Goal: Contribute content

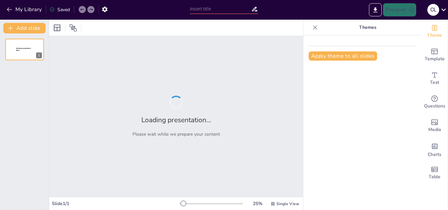
type input "Turning Points in the American Revolution: Key Battles and Their Impact"
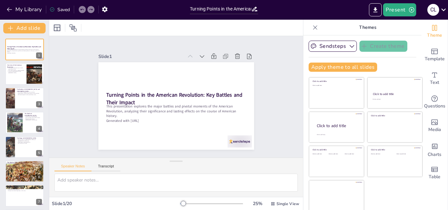
checkbox input "true"
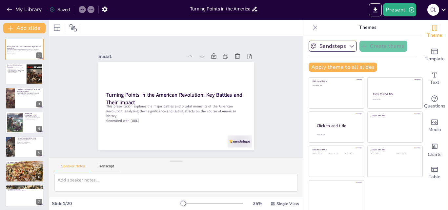
checkbox input "true"
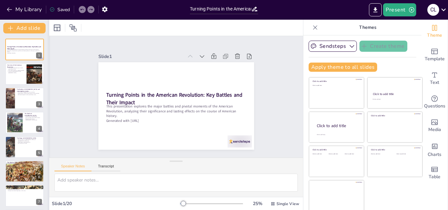
checkbox input "true"
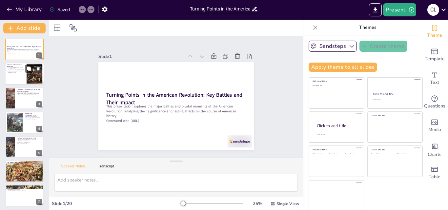
checkbox input "true"
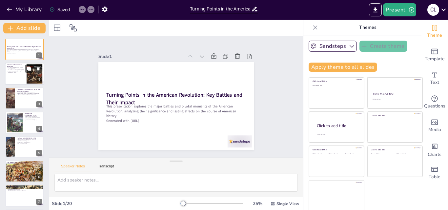
click at [32, 75] on div at bounding box center [34, 74] width 31 height 20
type textarea "The American Revolution was a crucial event that marked the colonies' fight for…"
checkbox input "true"
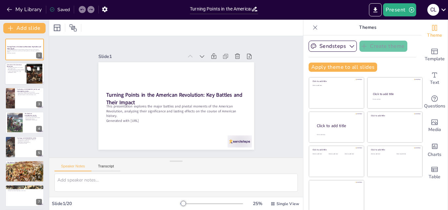
checkbox input "true"
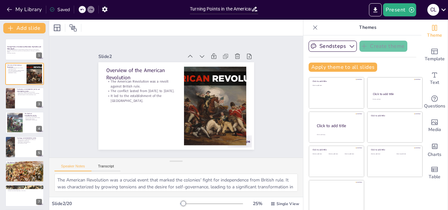
checkbox input "true"
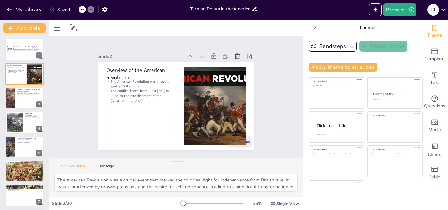
checkbox input "true"
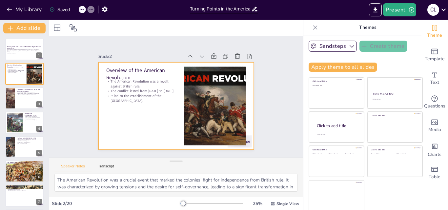
checkbox input "true"
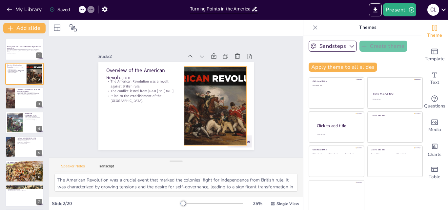
checkbox input "true"
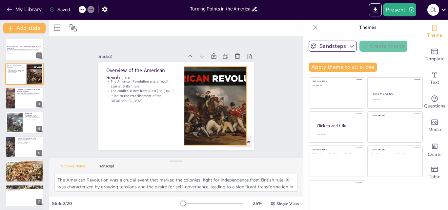
checkbox input "true"
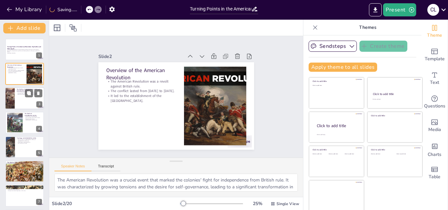
checkbox input "true"
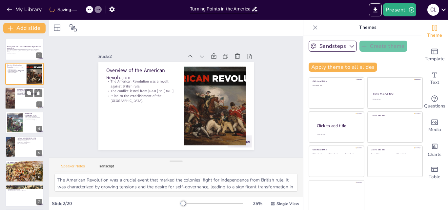
click at [24, 99] on div at bounding box center [24, 98] width 39 height 22
type textarea "The significance of the Battles of Lexington and Concord lies in their role as …"
checkbox input "true"
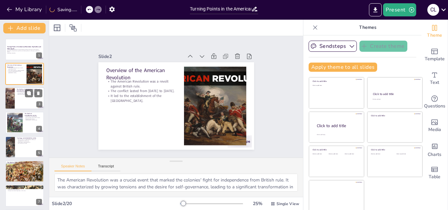
checkbox input "true"
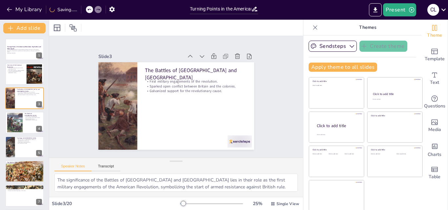
checkbox input "true"
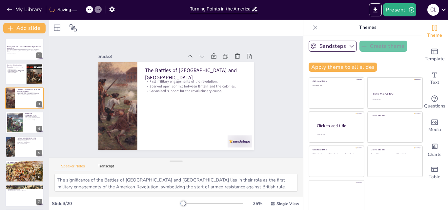
checkbox input "true"
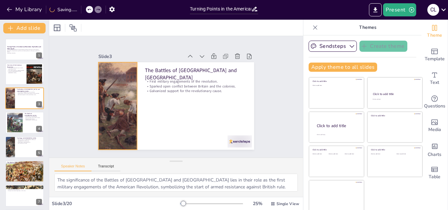
checkbox input "true"
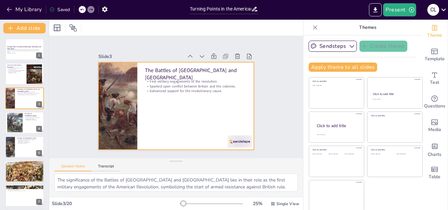
checkbox input "true"
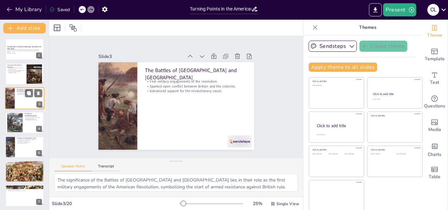
checkbox input "true"
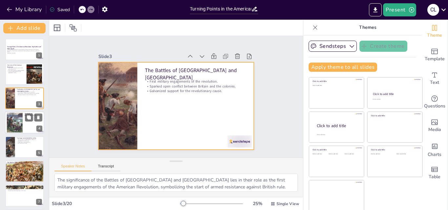
checkbox input "true"
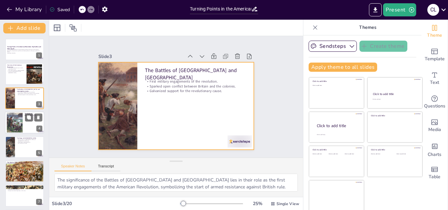
checkbox input "true"
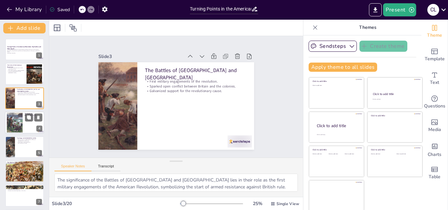
click at [26, 126] on div at bounding box center [24, 123] width 39 height 22
type textarea "Despite being a tactical victory for the British, the Battle of Bunker Hill hig…"
checkbox input "true"
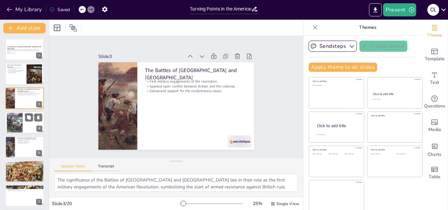
checkbox input "true"
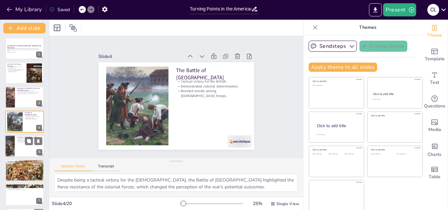
checkbox input "true"
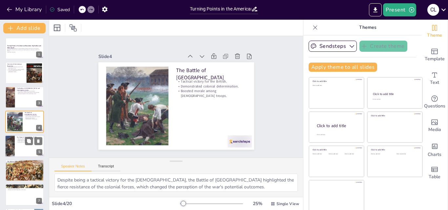
checkbox input "true"
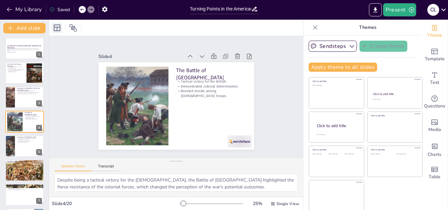
checkbox input "true"
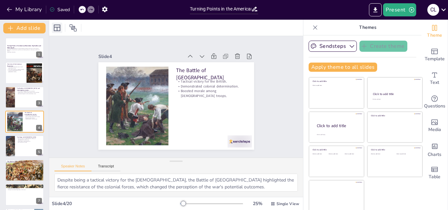
checkbox input "true"
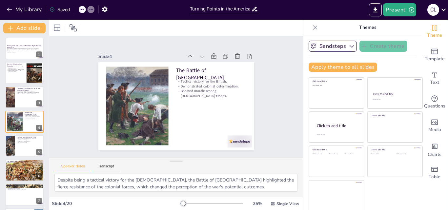
checkbox input "true"
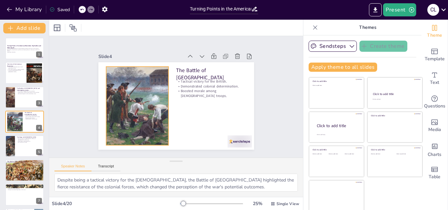
checkbox input "true"
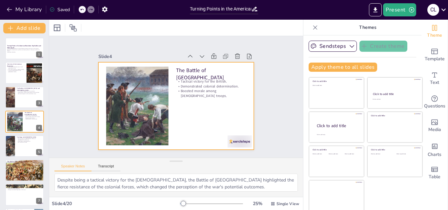
scroll to position [1, 0]
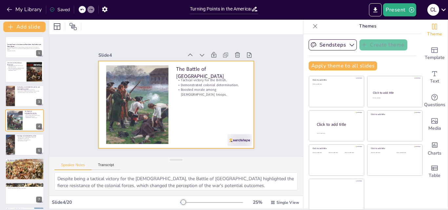
checkbox input "true"
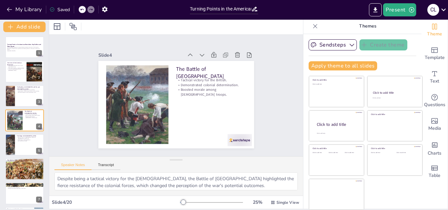
checkbox input "true"
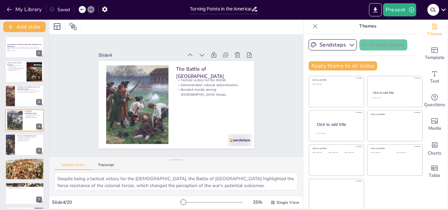
checkbox input "true"
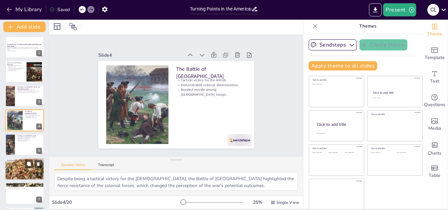
checkbox input "true"
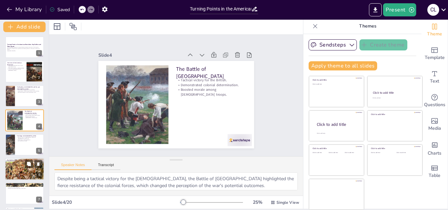
scroll to position [148, 0]
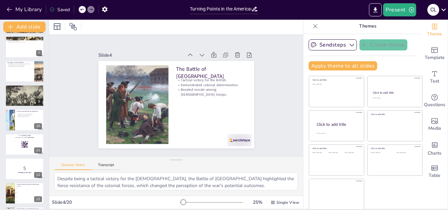
checkbox input "true"
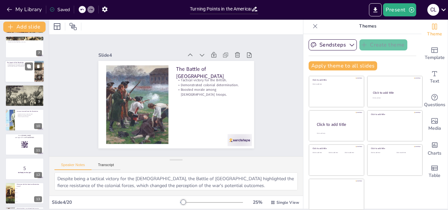
checkbox input "true"
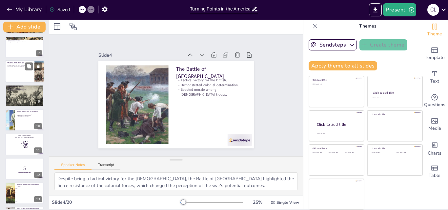
checkbox input "true"
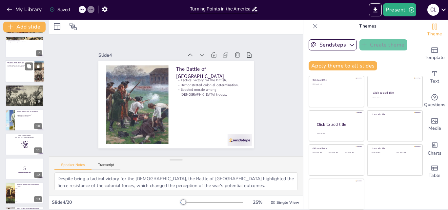
checkbox input "true"
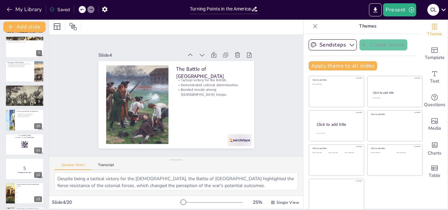
checkbox input "true"
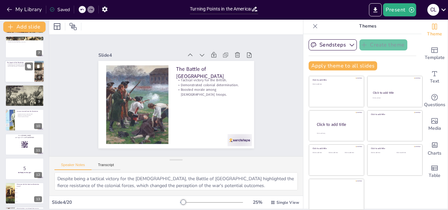
checkbox input "true"
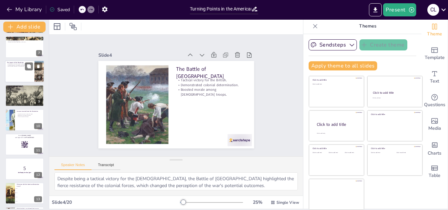
checkbox input "true"
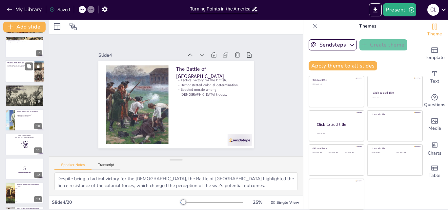
click at [17, 75] on div at bounding box center [24, 71] width 39 height 22
type textarea "The establishment of the United States as a new nation marked a significant shi…"
checkbox input "true"
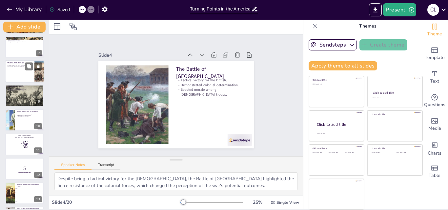
checkbox input "true"
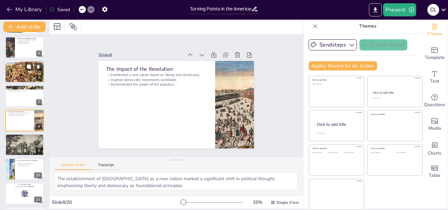
checkbox input "true"
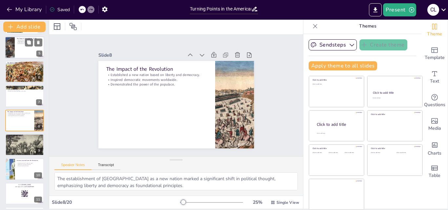
click at [16, 53] on div at bounding box center [24, 47] width 39 height 22
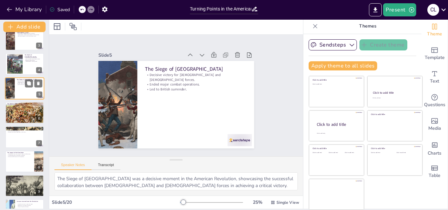
scroll to position [86, 0]
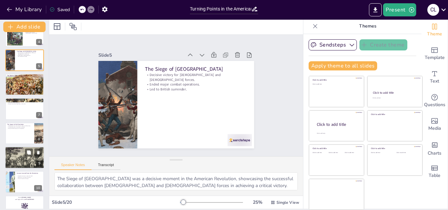
click at [15, 156] on div at bounding box center [24, 158] width 42 height 22
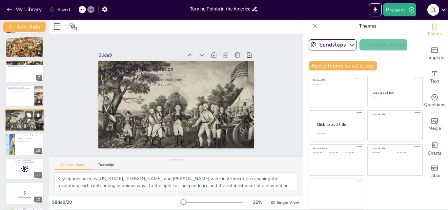
scroll to position [187, 0]
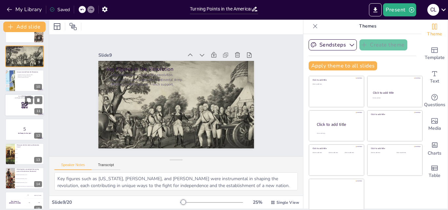
click at [14, 106] on div at bounding box center [24, 105] width 39 height 22
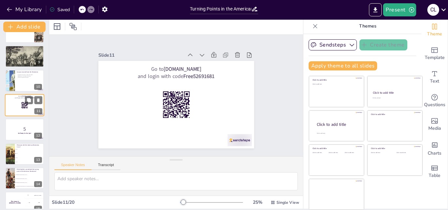
scroll to position [172, 0]
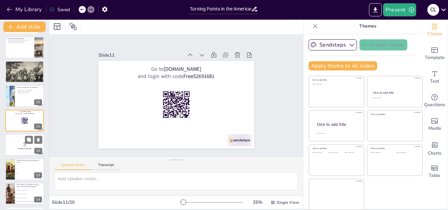
click at [14, 153] on div at bounding box center [24, 145] width 39 height 22
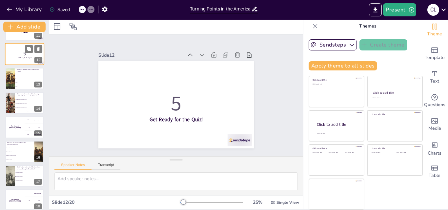
scroll to position [263, 0]
click at [19, 76] on li "1775" at bounding box center [30, 78] width 30 height 4
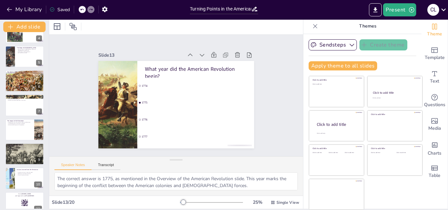
scroll to position [0, 0]
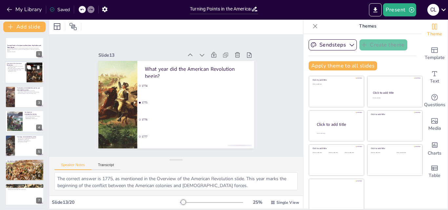
click at [19, 77] on div at bounding box center [24, 73] width 39 height 22
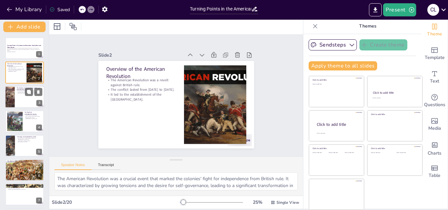
click at [22, 92] on p "Sparked open conflict between Britain and the colonies." at bounding box center [30, 92] width 26 height 1
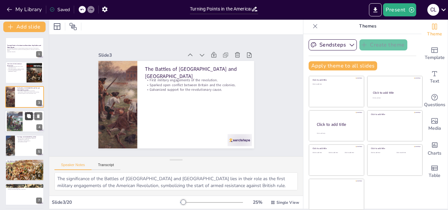
click at [25, 118] on button at bounding box center [29, 117] width 8 height 8
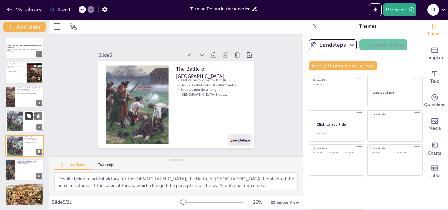
scroll to position [25, 0]
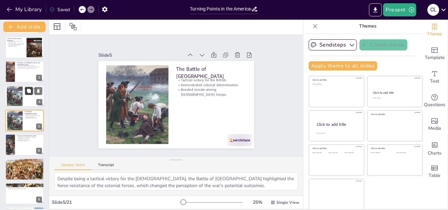
click at [83, 8] on icon at bounding box center [82, 10] width 4 height 4
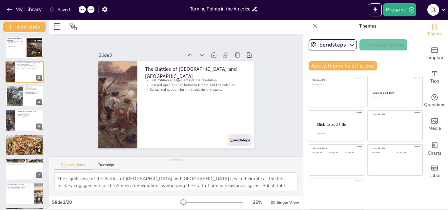
click at [83, 8] on icon at bounding box center [82, 10] width 4 height 4
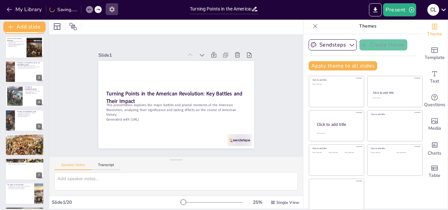
click at [113, 10] on icon "button" at bounding box center [112, 9] width 7 height 7
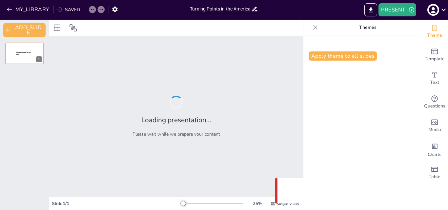
type input "Turning Points in the American Revolution: Key Battles and Their Impact"
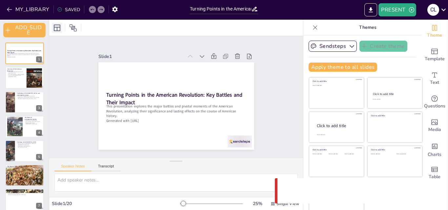
checkbox input "true"
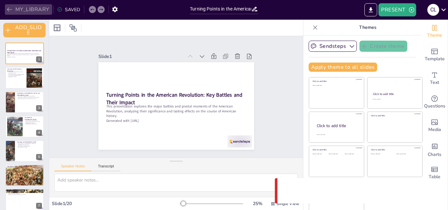
click at [28, 9] on button "MY_LIBRARY" at bounding box center [28, 9] width 47 height 11
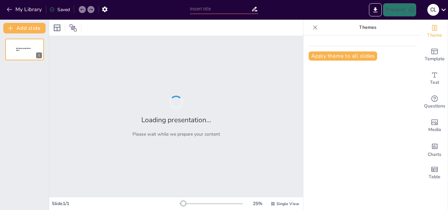
type input "Turning Points in the American Revolution: Key Battles and Their Impact"
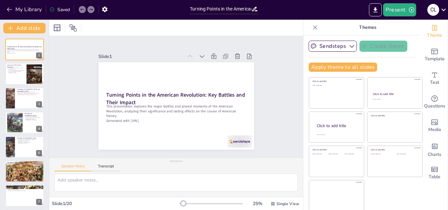
checkbox input "true"
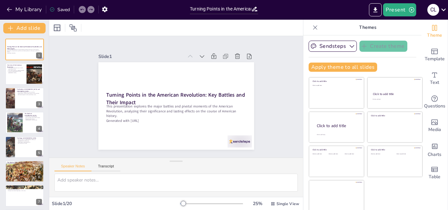
checkbox input "true"
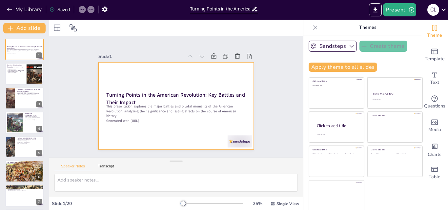
checkbox input "true"
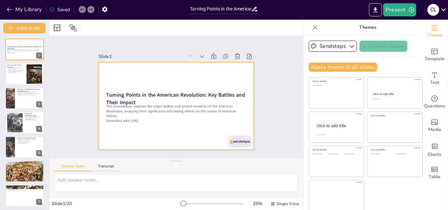
checkbox input "true"
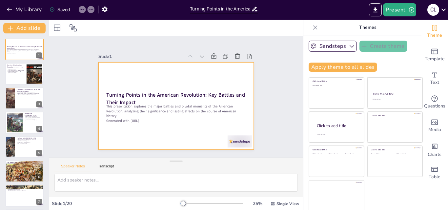
checkbox input "true"
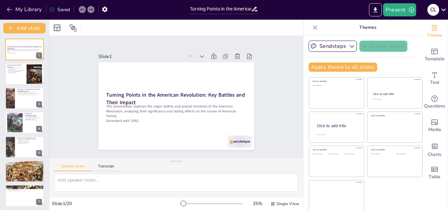
checkbox input "true"
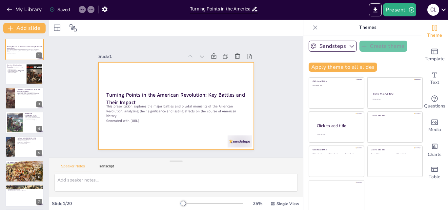
checkbox input "true"
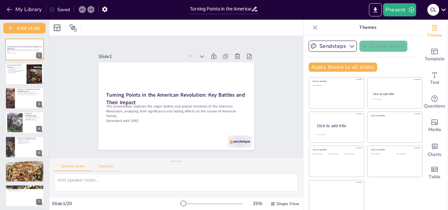
click at [103, 166] on button "Transcript" at bounding box center [106, 167] width 29 height 7
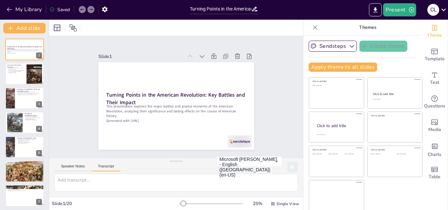
scroll to position [1, 0]
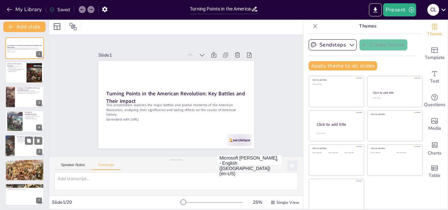
checkbox input "true"
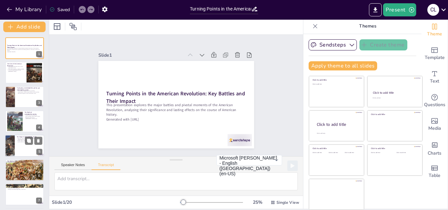
checkbox input "true"
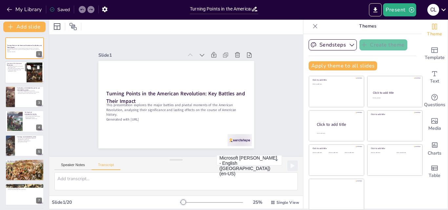
checkbox input "true"
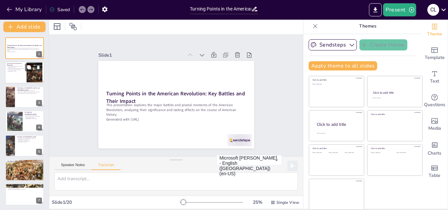
checkbox input "true"
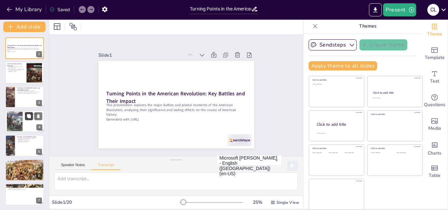
checkbox input "true"
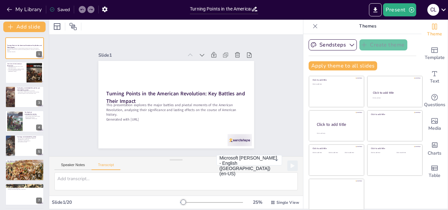
checkbox input "true"
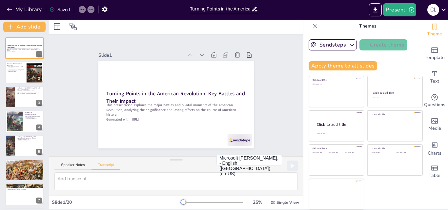
checkbox input "true"
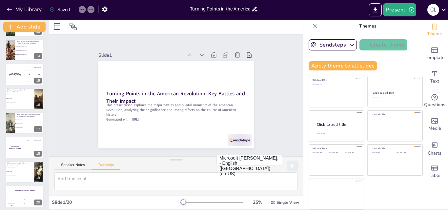
scroll to position [319, 0]
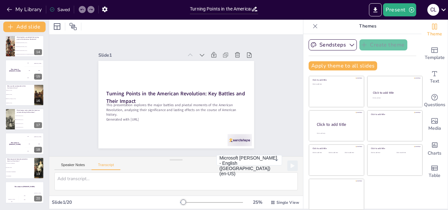
checkbox input "true"
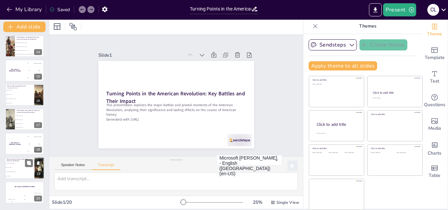
checkbox input "true"
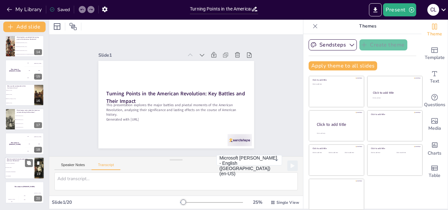
checkbox input "true"
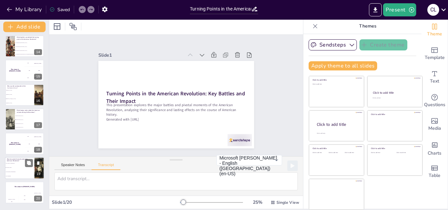
checkbox input "true"
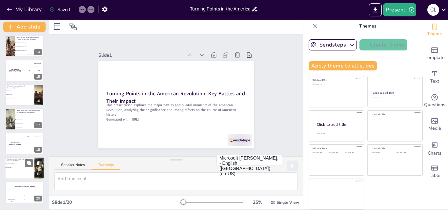
checkbox input "true"
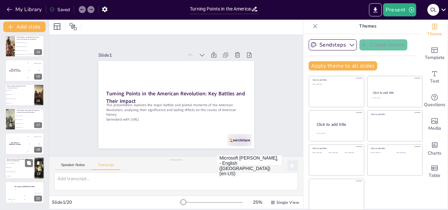
checkbox input "true"
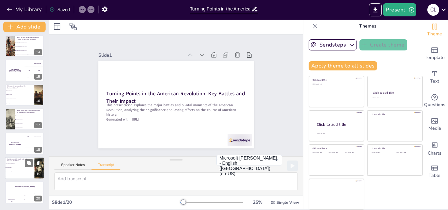
checkbox input "true"
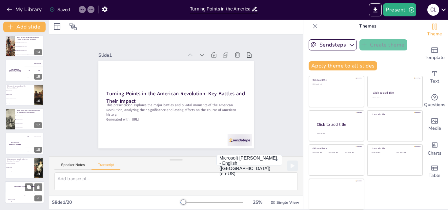
checkbox input "true"
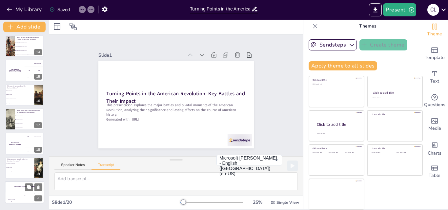
checkbox input "true"
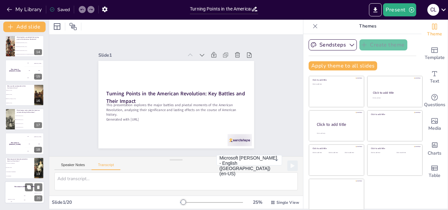
checkbox input "true"
click at [20, 193] on div "Jaap 200" at bounding box center [24, 198] width 13 height 11
checkbox input "true"
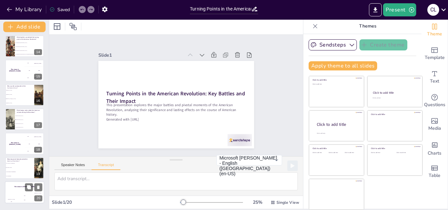
checkbox input "true"
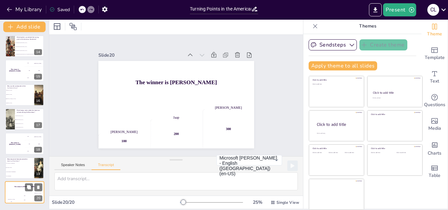
checkbox input "true"
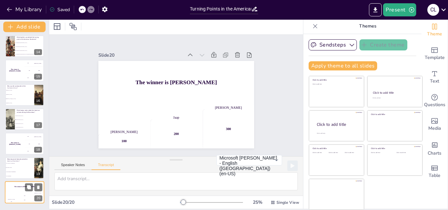
checkbox input "true"
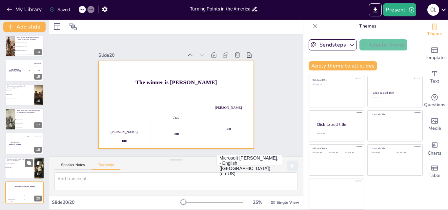
checkbox input "true"
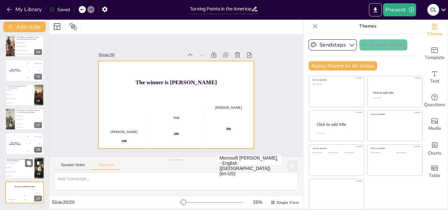
checkbox input "true"
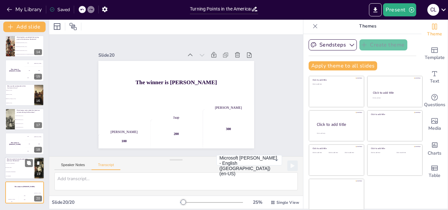
checkbox input "true"
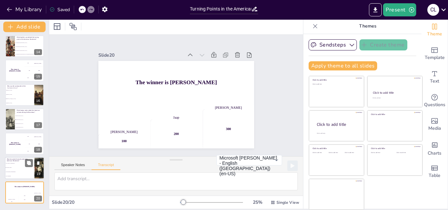
checkbox input "true"
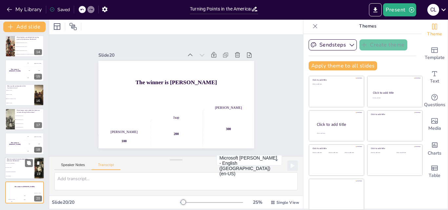
checkbox input "true"
click at [19, 171] on li "The Declaration of Independence" at bounding box center [20, 172] width 30 height 4
checkbox input "true"
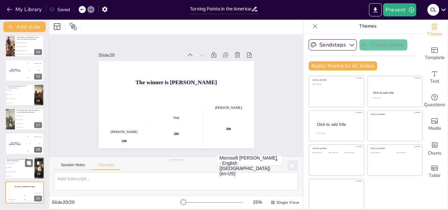
checkbox input "true"
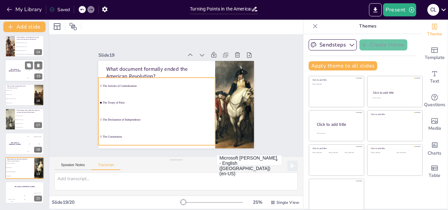
checkbox input "true"
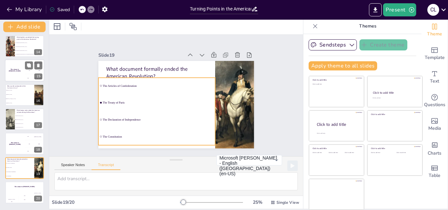
checkbox input "true"
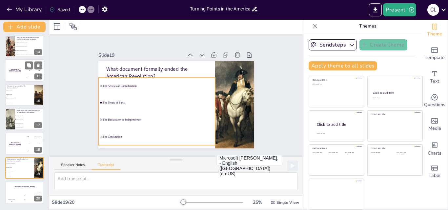
checkbox input "true"
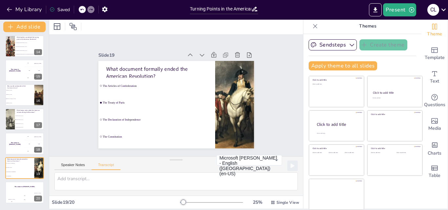
checkbox input "true"
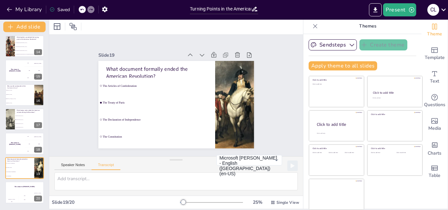
checkbox input "true"
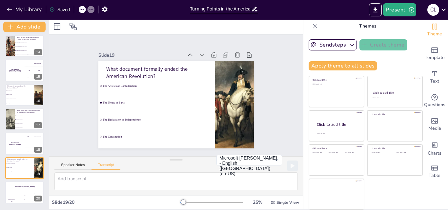
checkbox input "true"
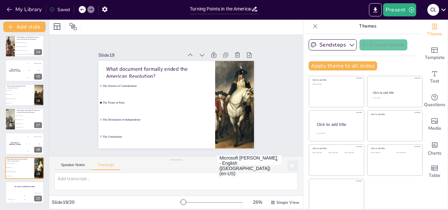
checkbox input "true"
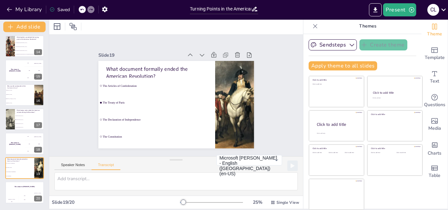
checkbox input "true"
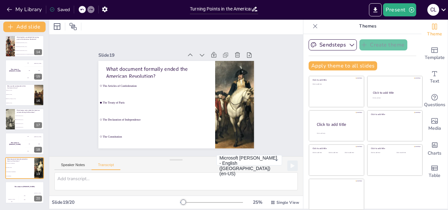
checkbox input "true"
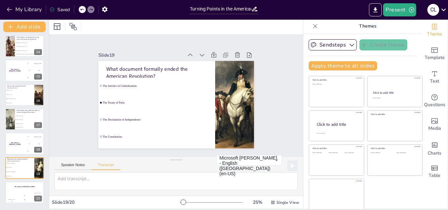
checkbox input "true"
click at [10, 6] on icon "button" at bounding box center [9, 9] width 7 height 7
